Goal: Task Accomplishment & Management: Manage account settings

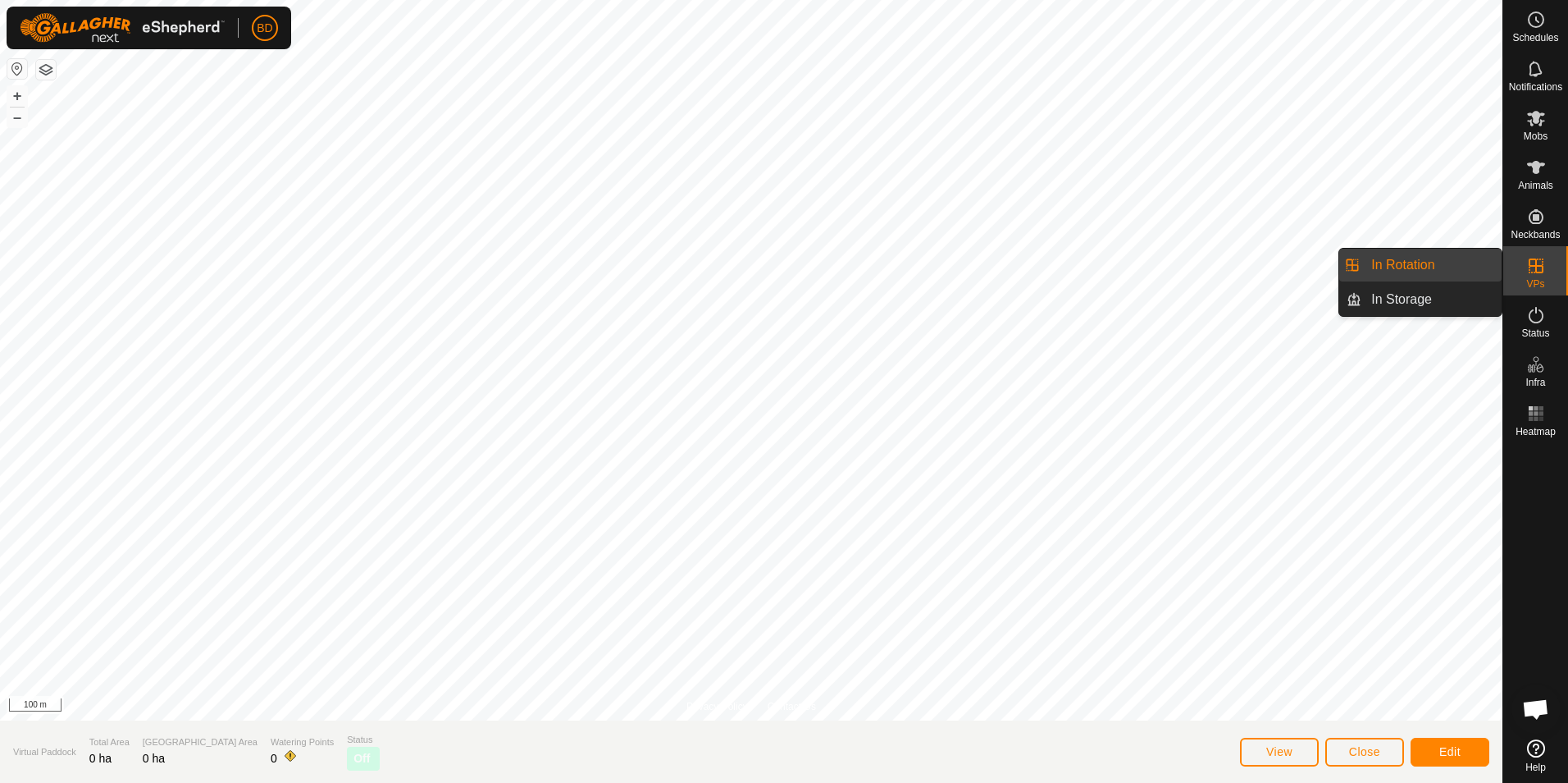
click at [1403, 270] on link "In Rotation" at bounding box center [1432, 265] width 140 height 33
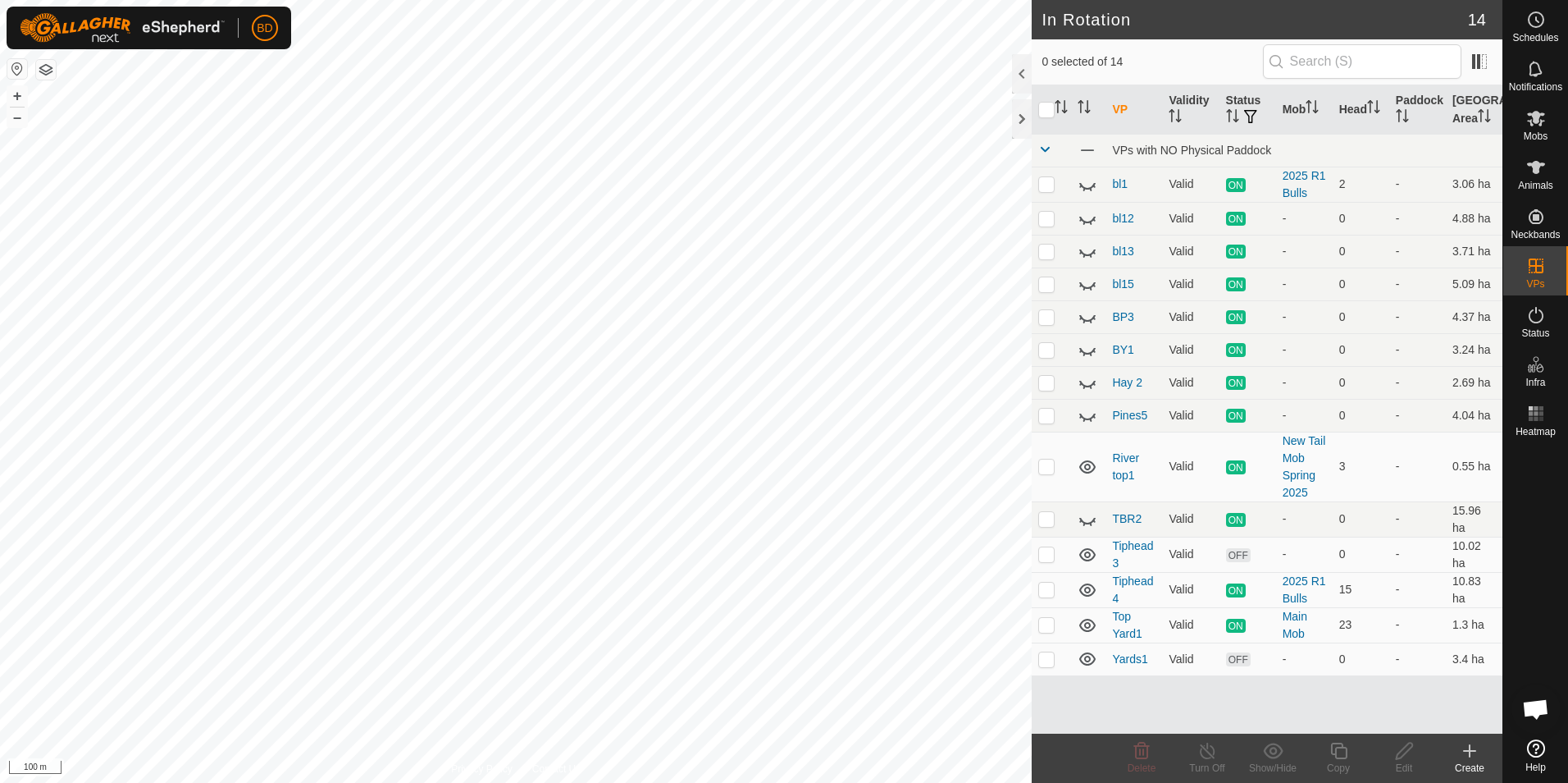
checkbox input "true"
checkbox input "false"
click at [1143, 754] on icon at bounding box center [1142, 751] width 15 height 16
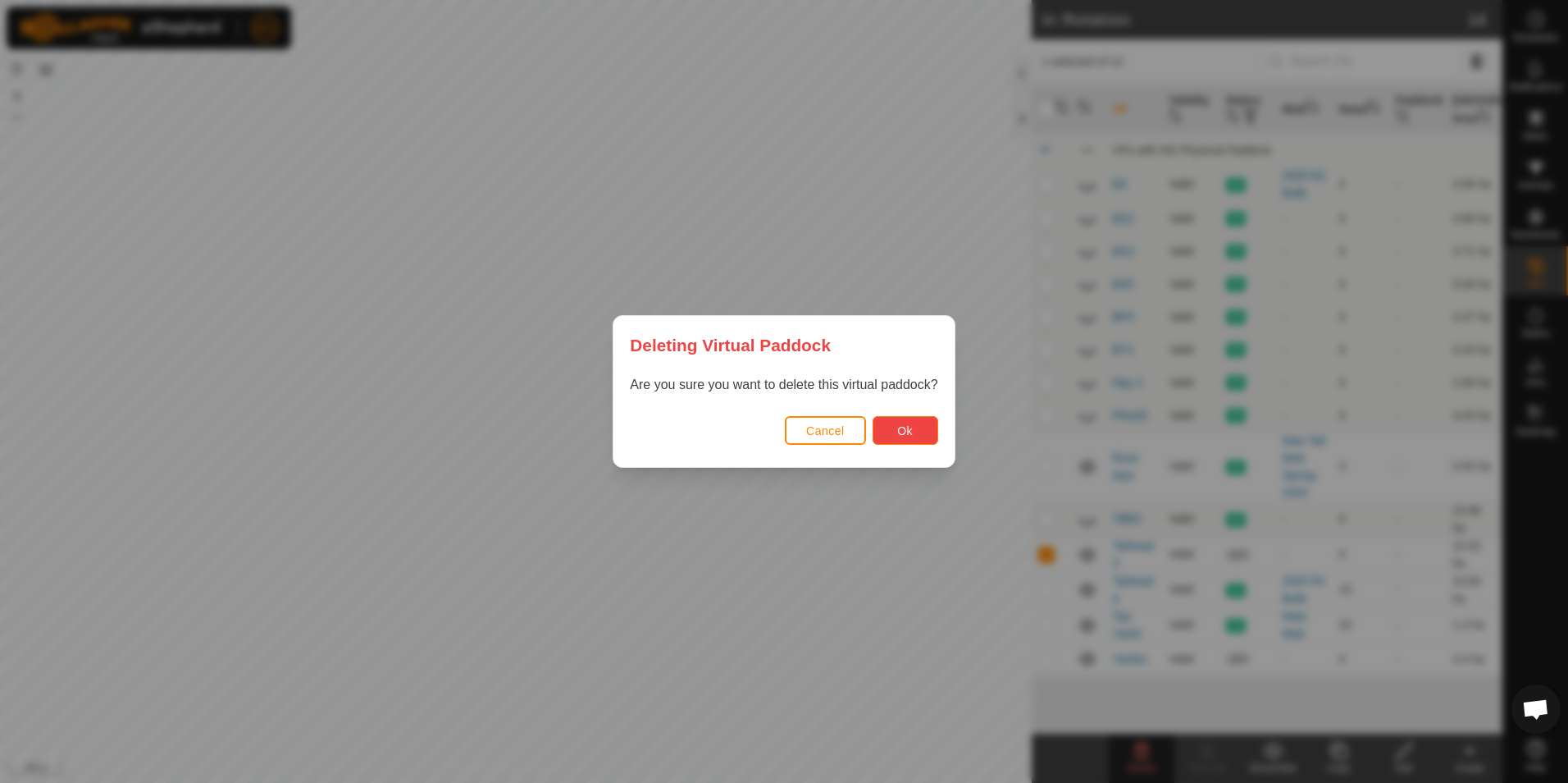
click at [899, 435] on span "Ok" at bounding box center [905, 430] width 15 height 13
checkbox input "false"
